Goal: Transaction & Acquisition: Purchase product/service

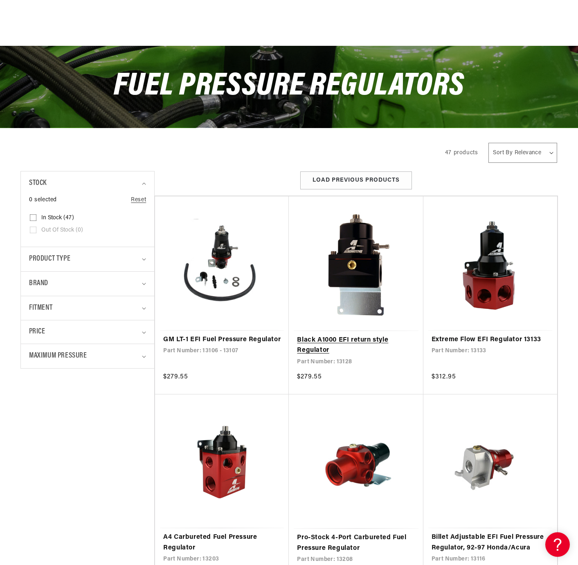
scroll to position [147, 0]
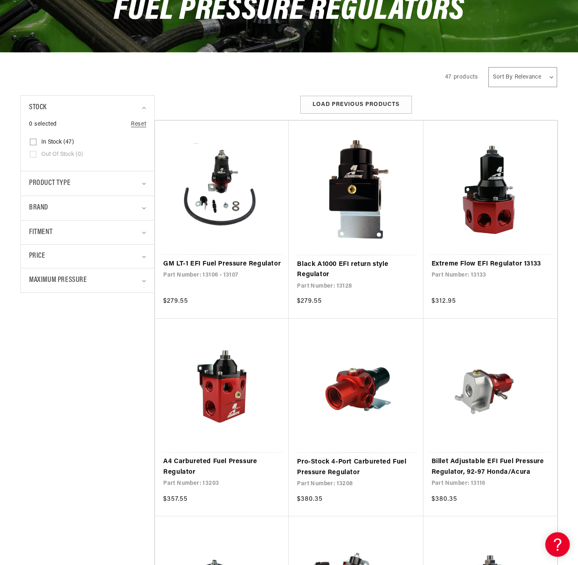
click at [31, 141] on input "In stock (47) In stock (47 products)" at bounding box center [33, 143] width 7 height 7
checkbox input "true"
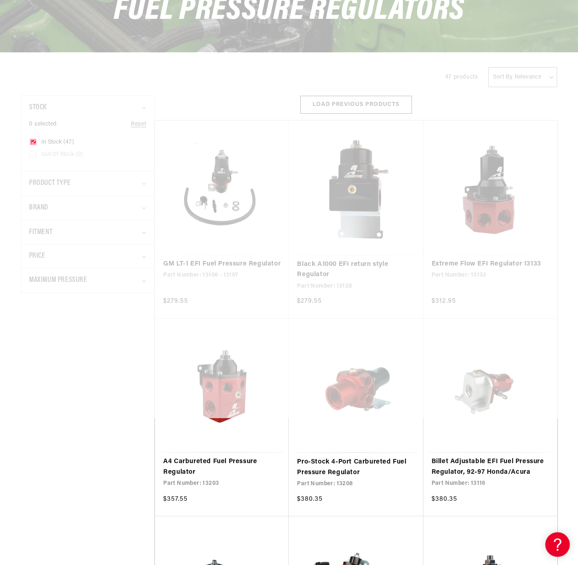
click at [57, 230] on div at bounding box center [289, 135] width 578 height 565
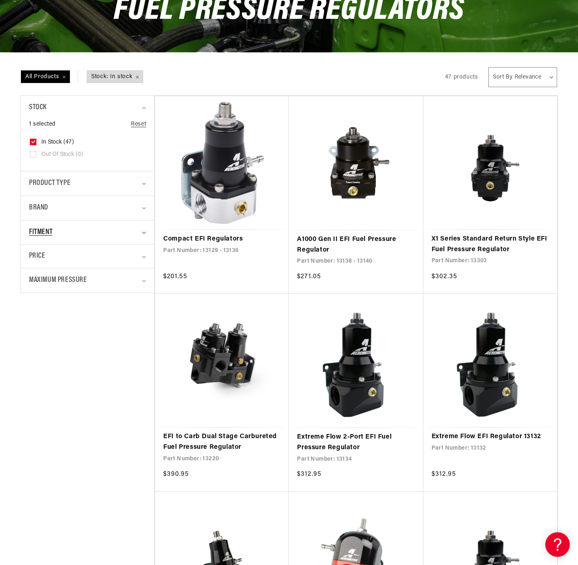
click at [45, 236] on span "Fitment" at bounding box center [40, 233] width 23 height 12
click at [35, 278] on input "Vehicle Specific (5) Vehicle Specific (5 products)" at bounding box center [33, 280] width 7 height 7
checkbox input "true"
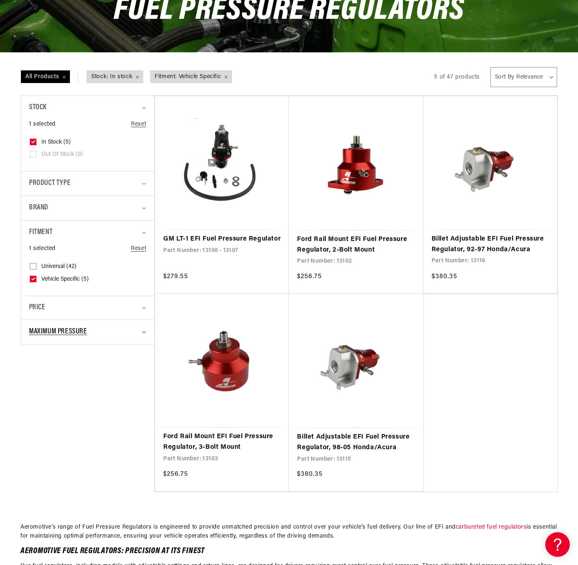
click at [66, 333] on span "Maximum Pressure" at bounding box center [58, 332] width 58 height 12
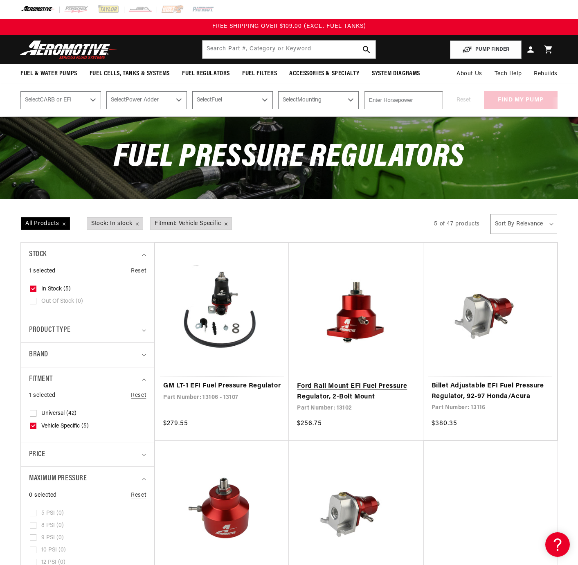
scroll to position [162, 0]
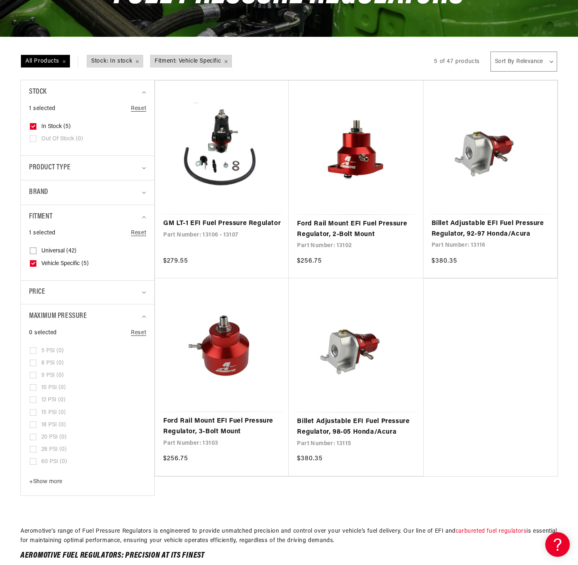
click at [494, 352] on ul "GM LT-1 EFI Fuel Pressure Regulator GM LT-1 EFI Fuel Pressure Regulator Part Nu…" at bounding box center [356, 278] width 403 height 396
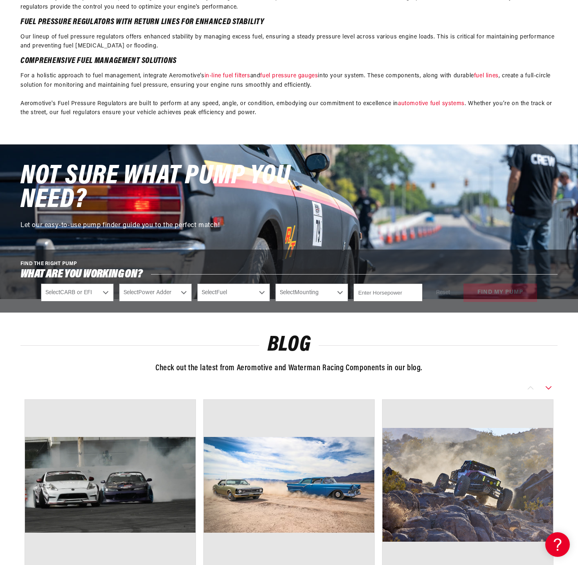
scroll to position [815, 0]
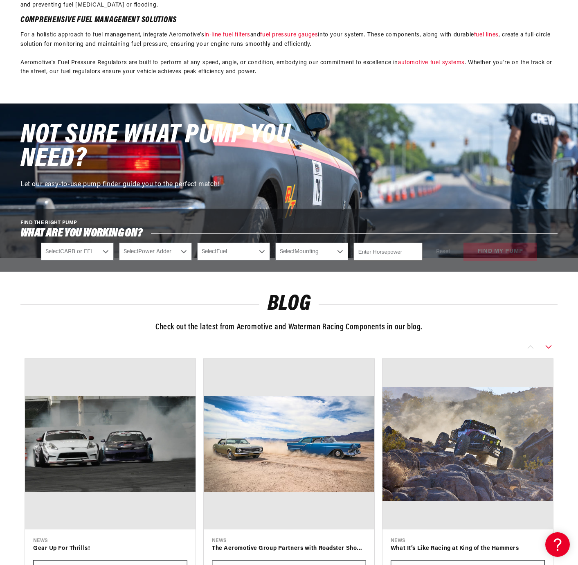
click at [73, 252] on select "Select CARB or EFI [GEOGRAPHIC_DATA] Fuel Injected" at bounding box center [77, 252] width 73 height 18
select select "Fuel-Injected"
click at [41, 244] on select "Select CARB or EFI [GEOGRAPHIC_DATA] Fuel Injected" at bounding box center [77, 252] width 73 height 18
select select "Fuel-Injected"
click at [171, 254] on select "Select Power Adder No - Naturally Aspirated Yes - Forced Induction" at bounding box center [155, 252] width 73 height 18
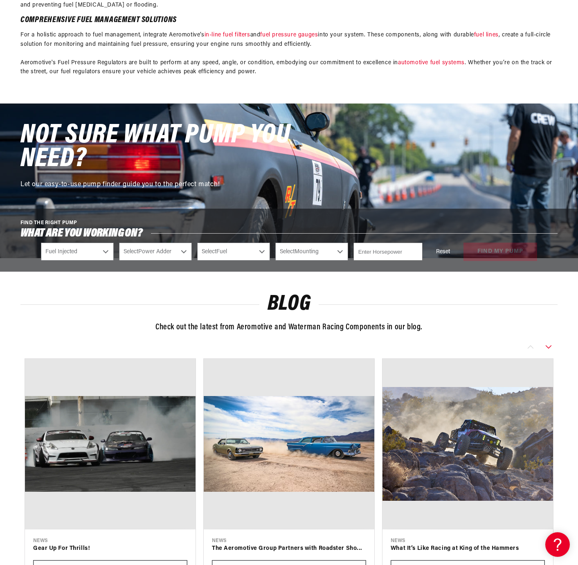
select select "Yes-Forced-Induction"
click at [119, 244] on select "Select Power Adder No - Naturally Aspirated Yes - Forced Induction" at bounding box center [155, 252] width 73 height 18
select select "Yes-Forced-Induction"
